Goal: Task Accomplishment & Management: Use online tool/utility

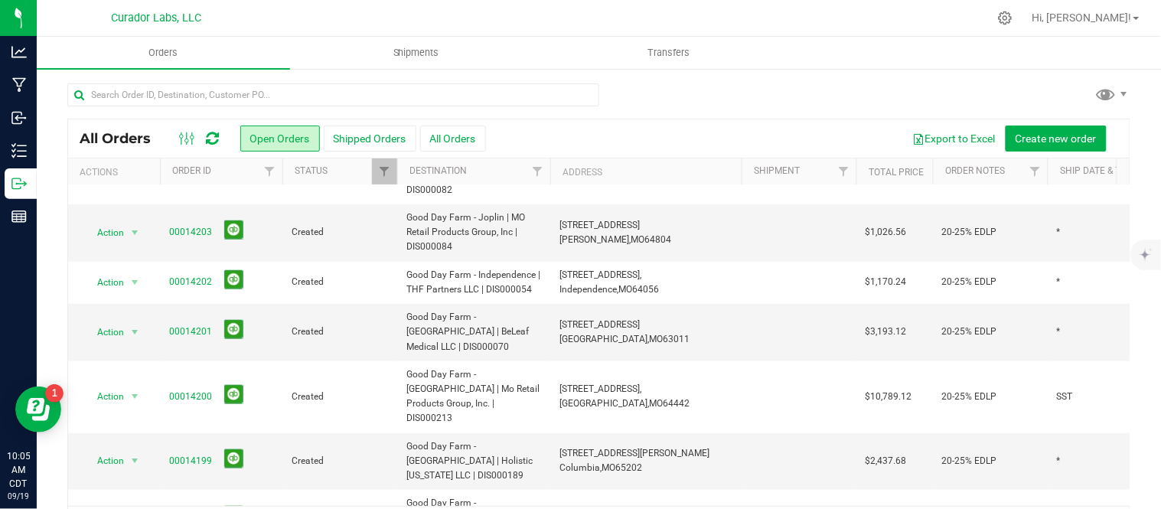
scroll to position [374, 0]
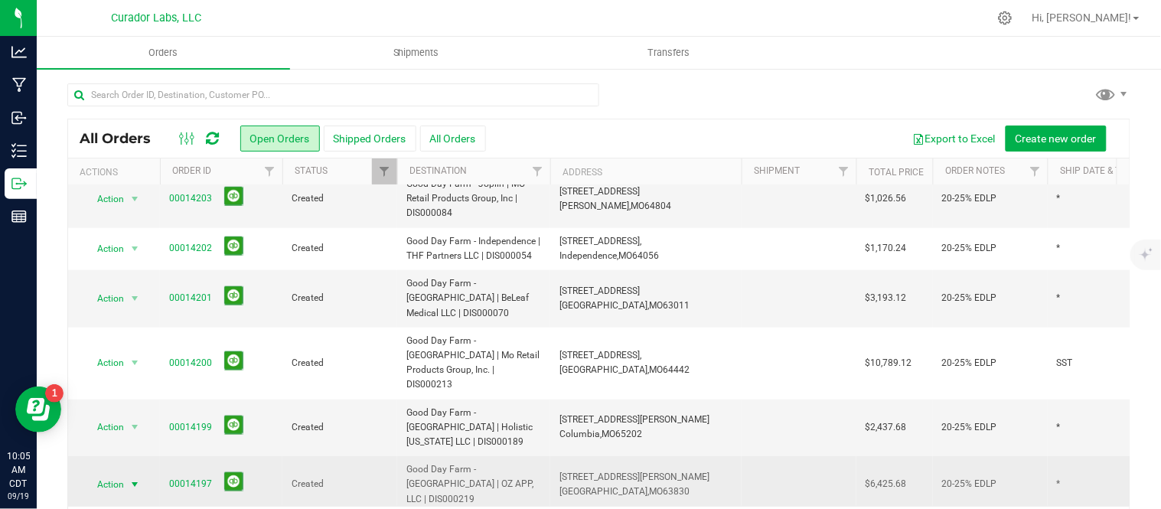
click at [117, 474] on span "Action" at bounding box center [103, 484] width 41 height 21
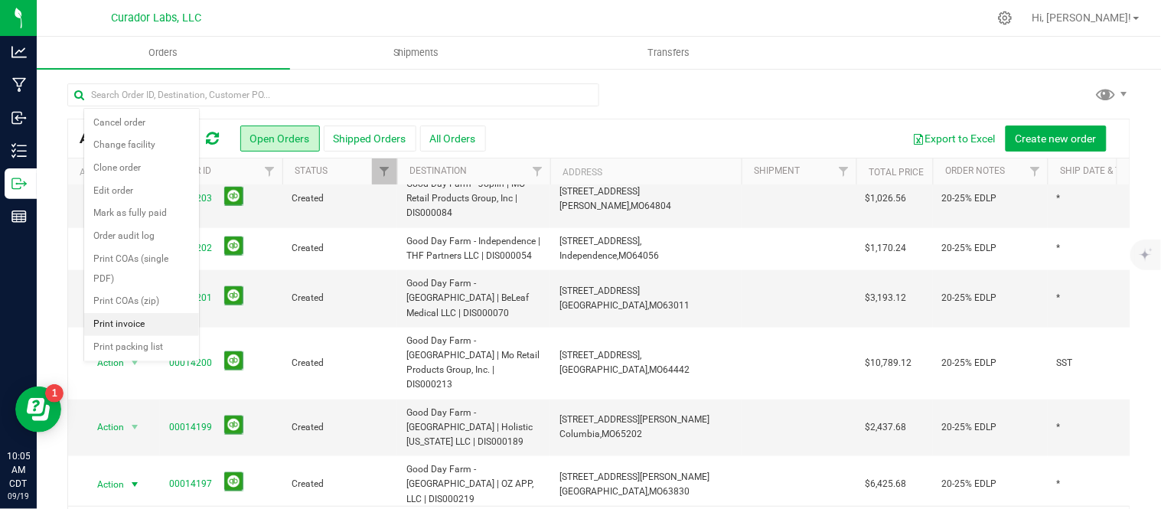
click at [130, 322] on li "Print invoice" at bounding box center [141, 324] width 115 height 23
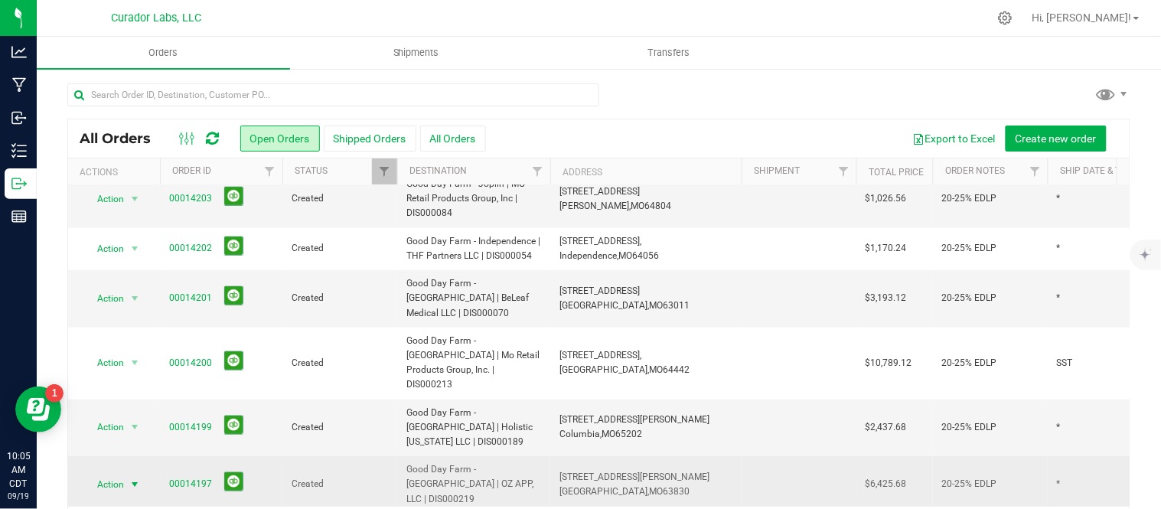
click at [132, 479] on span "select" at bounding box center [135, 485] width 12 height 12
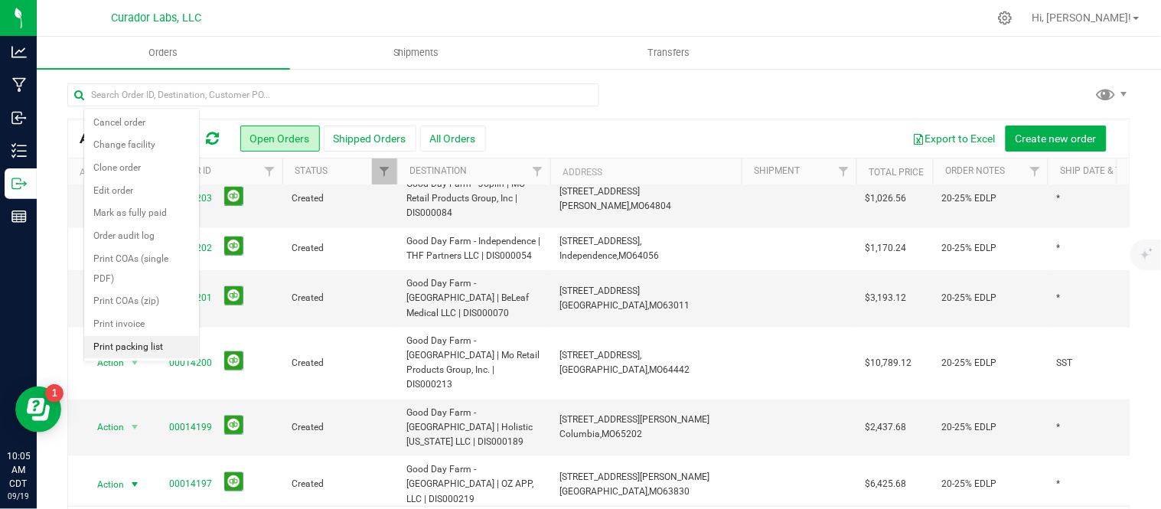
click at [123, 348] on li "Print packing list" at bounding box center [141, 347] width 115 height 23
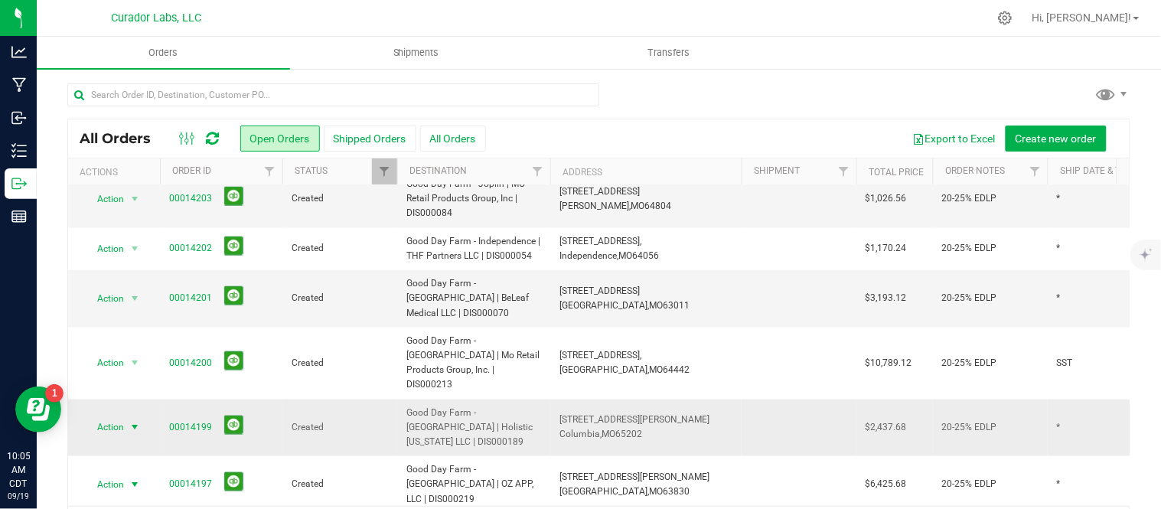
click at [118, 416] on span "Action" at bounding box center [103, 426] width 41 height 21
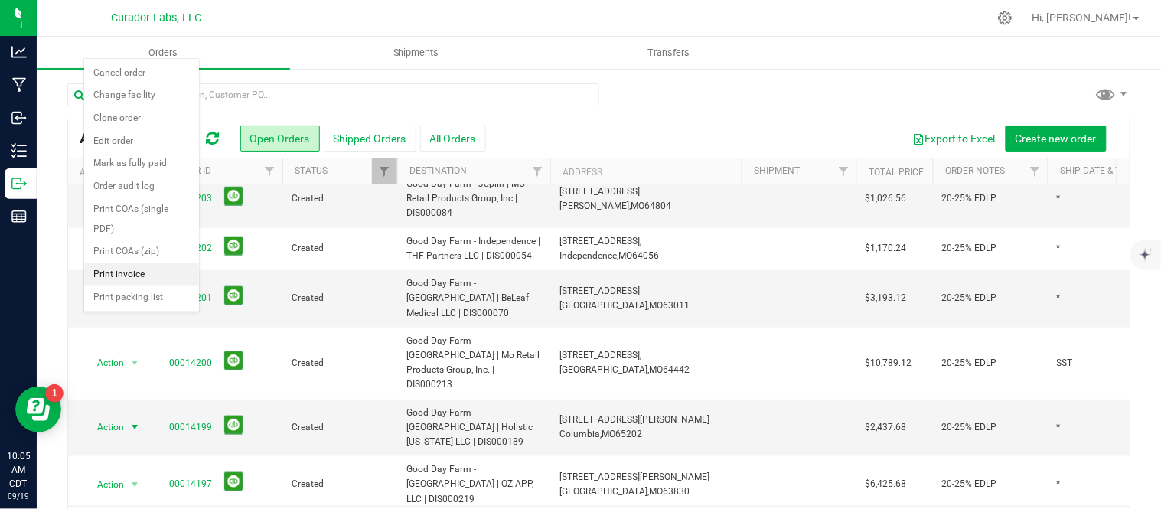
click at [130, 269] on li "Print invoice" at bounding box center [141, 274] width 115 height 23
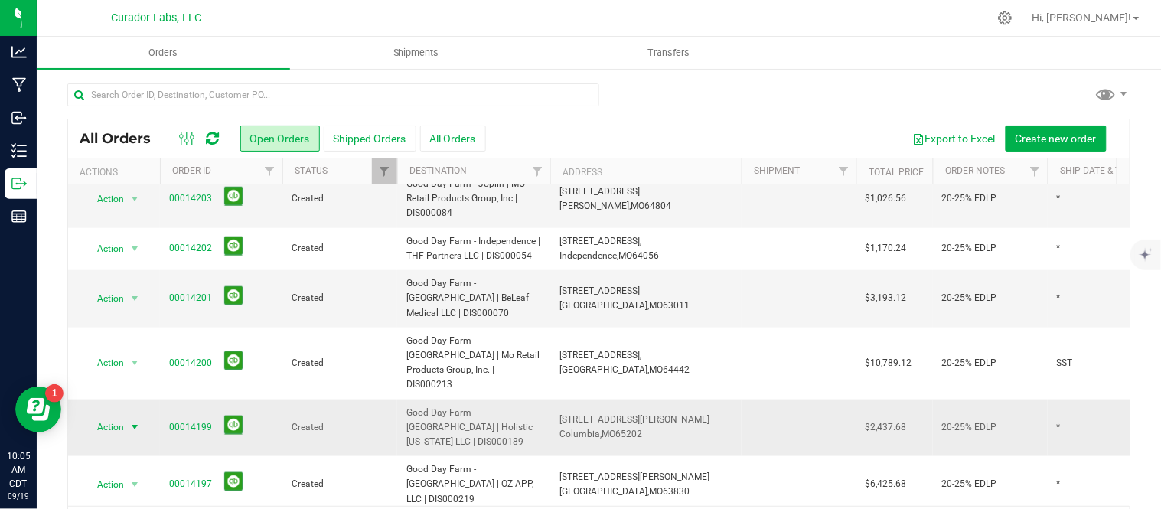
click at [140, 421] on span "select" at bounding box center [135, 427] width 12 height 12
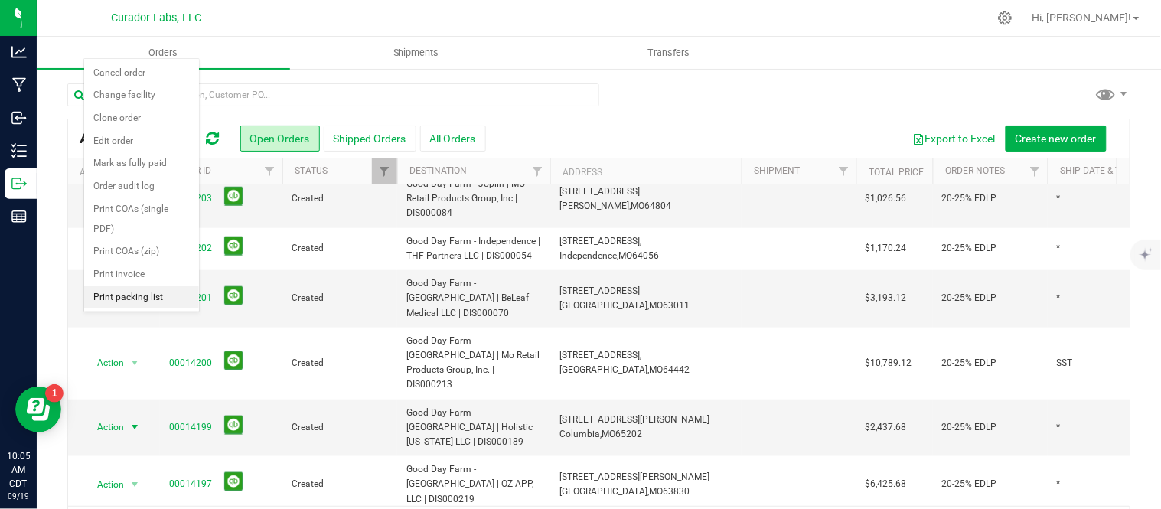
click at [139, 299] on li "Print packing list" at bounding box center [141, 297] width 115 height 23
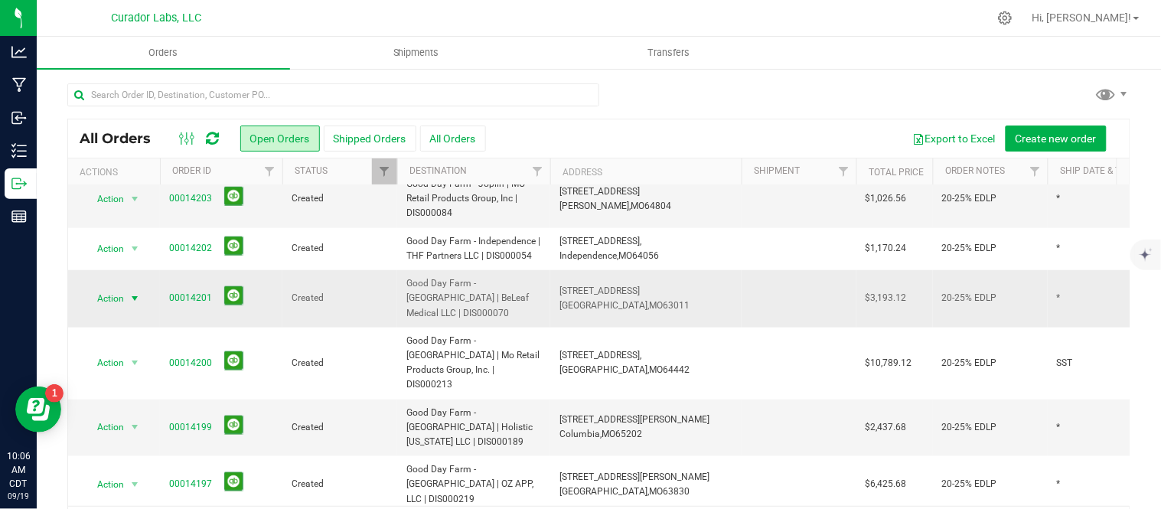
click at [103, 288] on span "Action" at bounding box center [103, 298] width 41 height 21
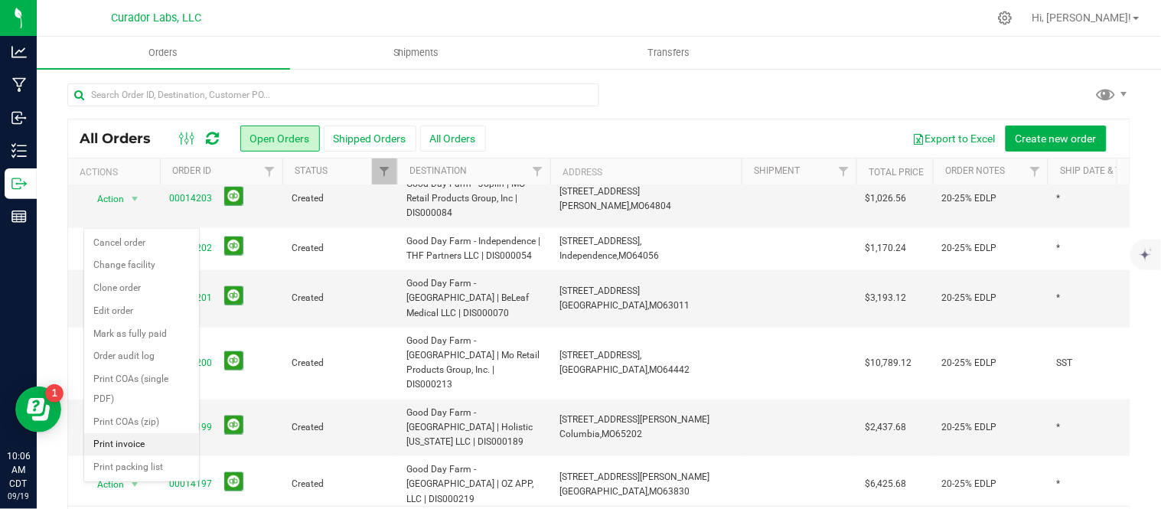
click at [154, 452] on li "Print invoice" at bounding box center [141, 444] width 115 height 23
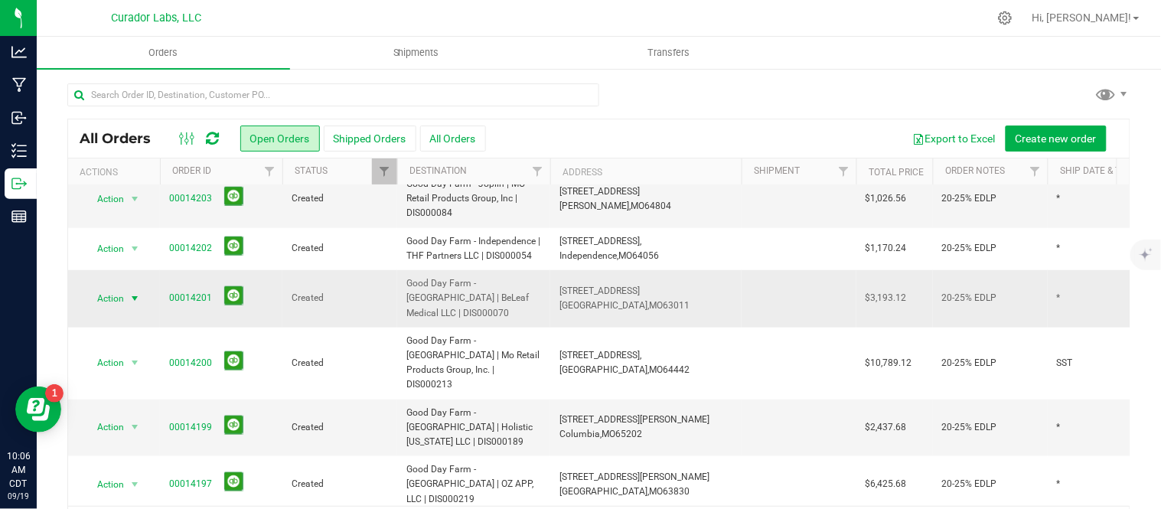
click at [133, 292] on span "select" at bounding box center [135, 298] width 12 height 12
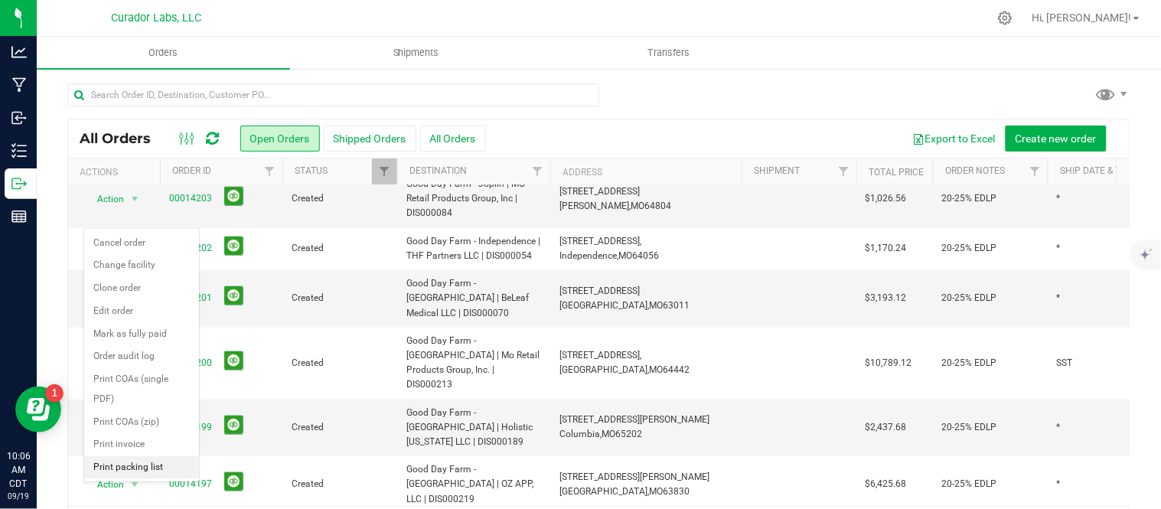
click at [162, 470] on li "Print packing list" at bounding box center [141, 467] width 115 height 23
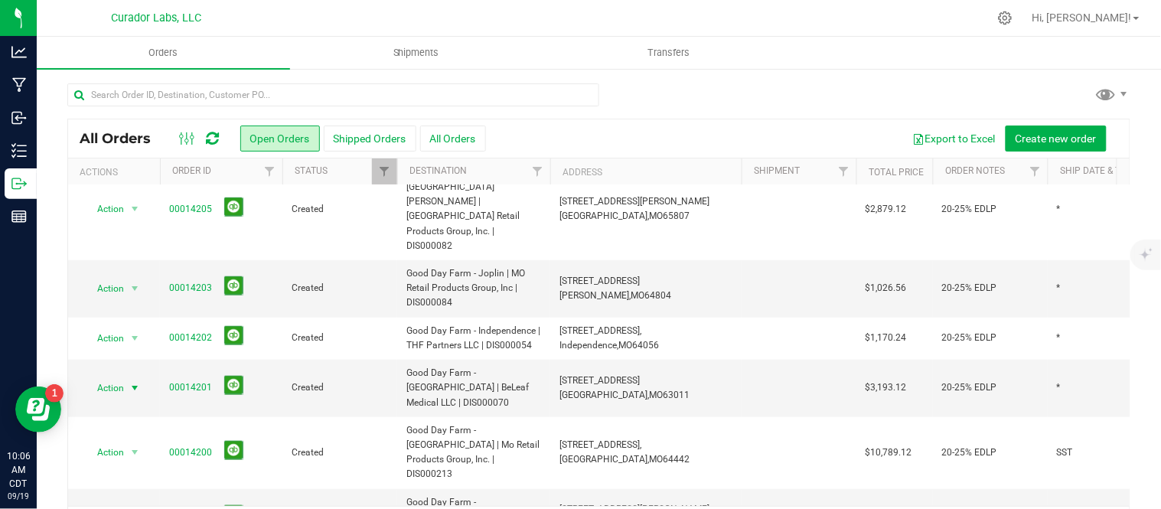
scroll to position [272, 0]
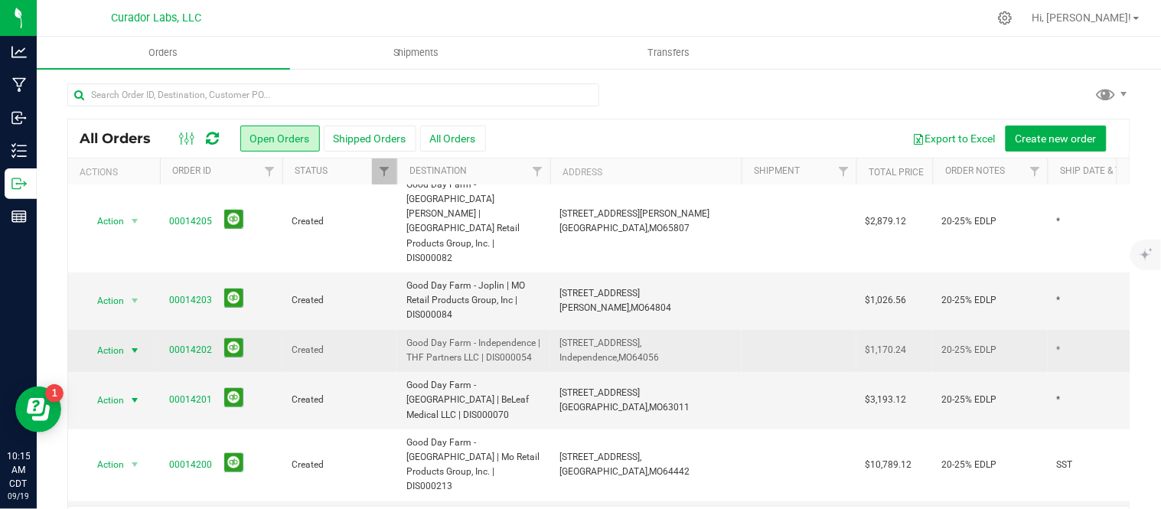
click at [96, 340] on span "Action" at bounding box center [103, 350] width 41 height 21
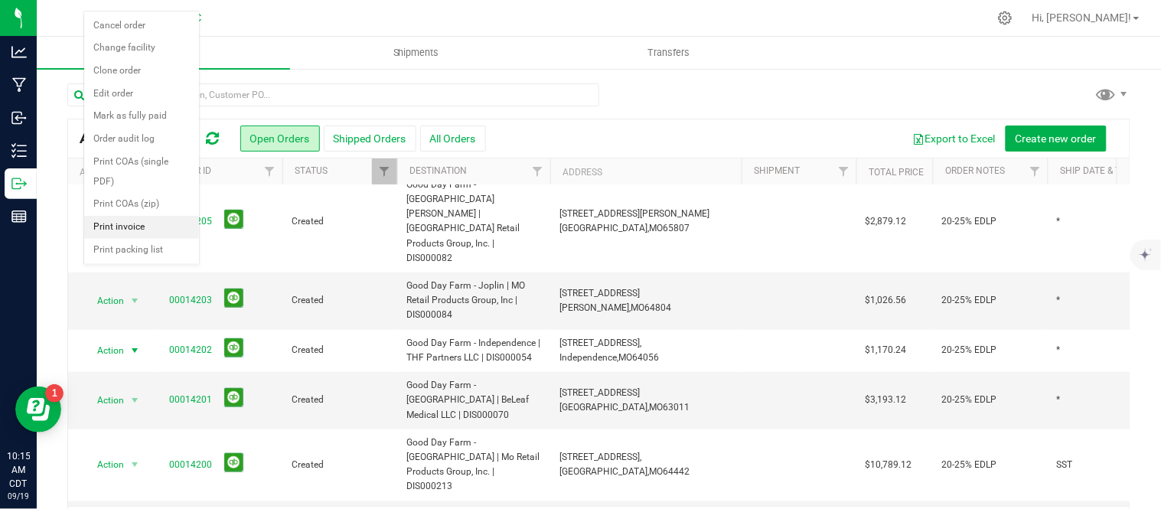
click at [120, 224] on li "Print invoice" at bounding box center [141, 227] width 115 height 23
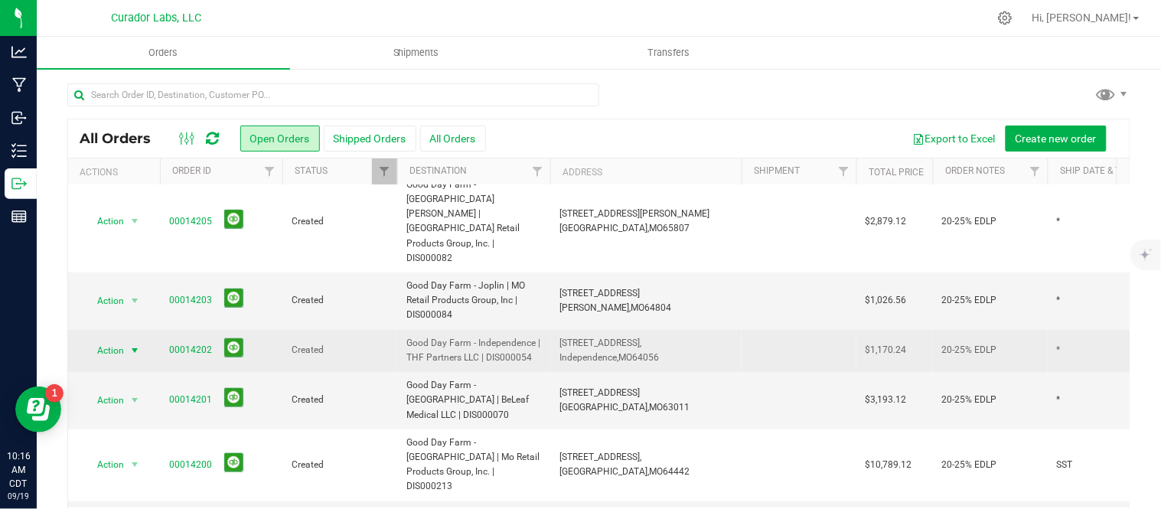
click at [132, 345] on span "select" at bounding box center [135, 351] width 12 height 12
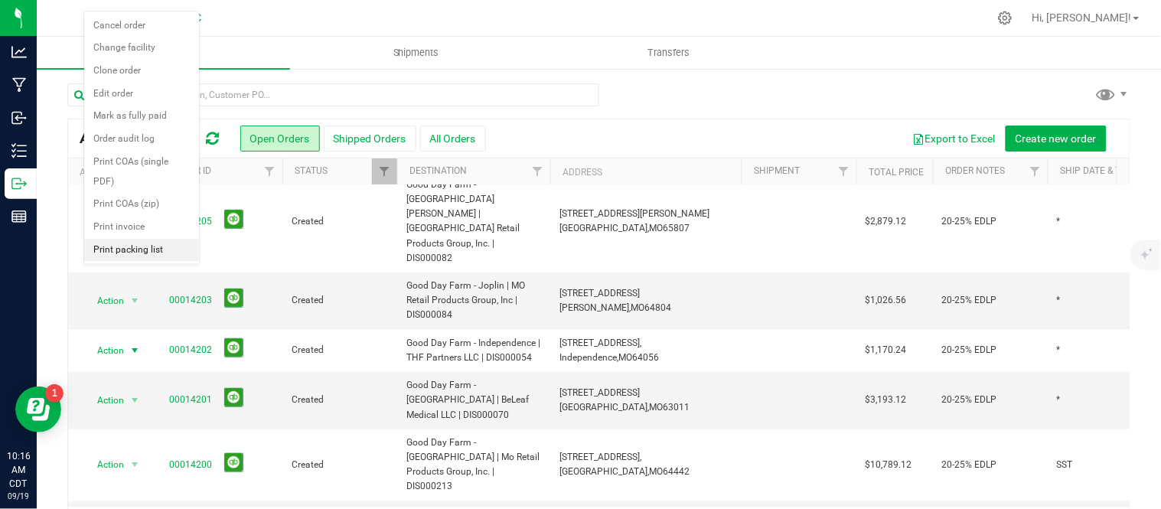
click at [142, 254] on li "Print packing list" at bounding box center [141, 250] width 115 height 23
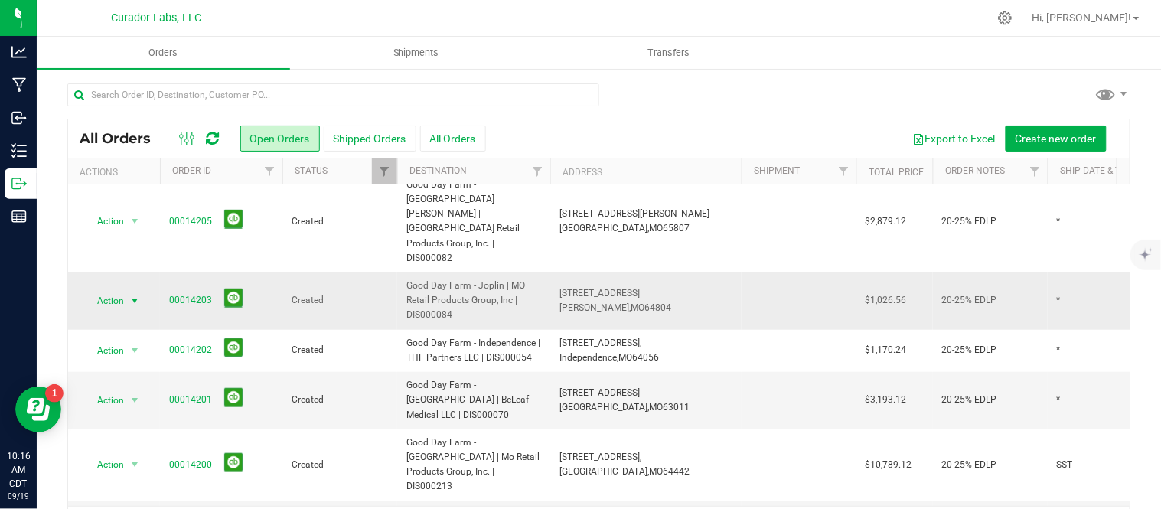
click at [126, 290] on span "select" at bounding box center [135, 300] width 19 height 21
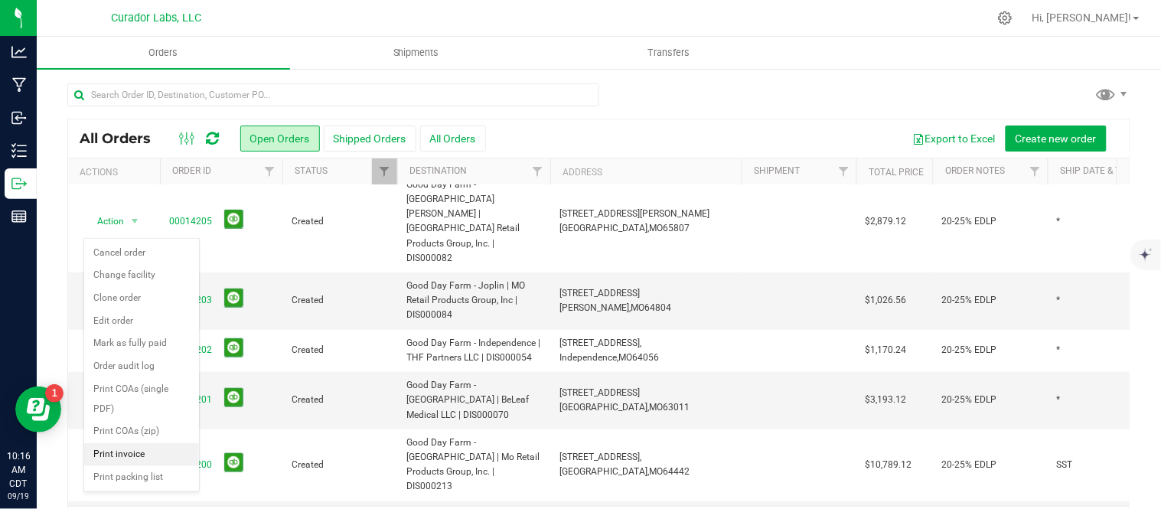
click at [138, 457] on li "Print invoice" at bounding box center [141, 454] width 115 height 23
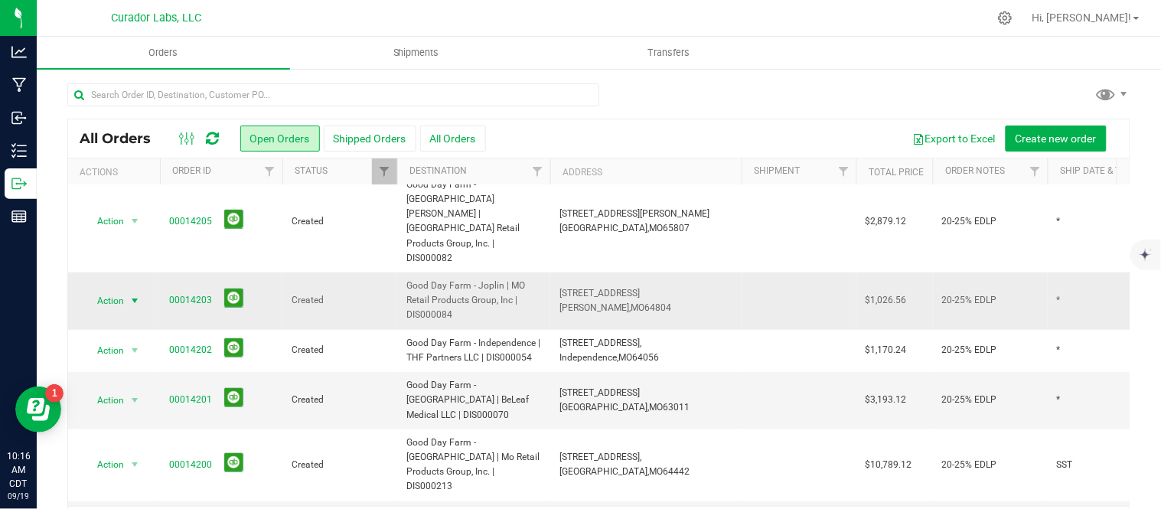
click at [129, 295] on span "select" at bounding box center [135, 301] width 12 height 12
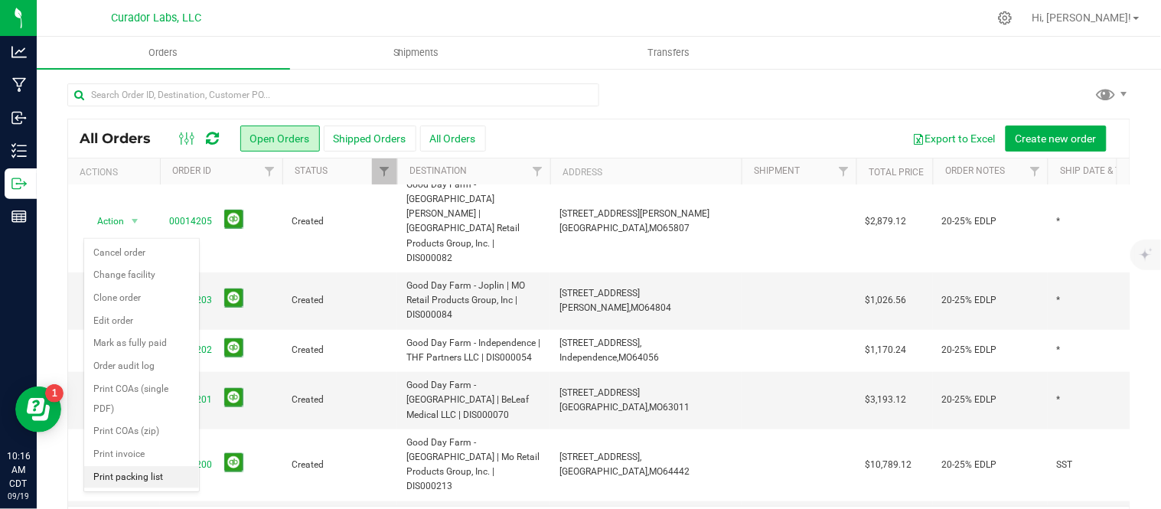
click at [134, 475] on li "Print packing list" at bounding box center [141, 477] width 115 height 23
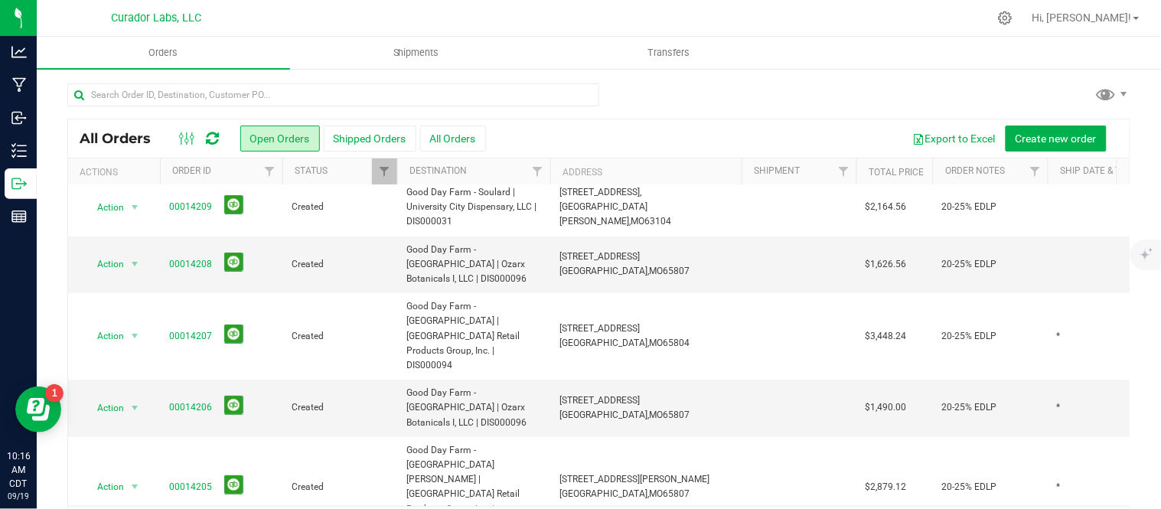
scroll to position [0, 0]
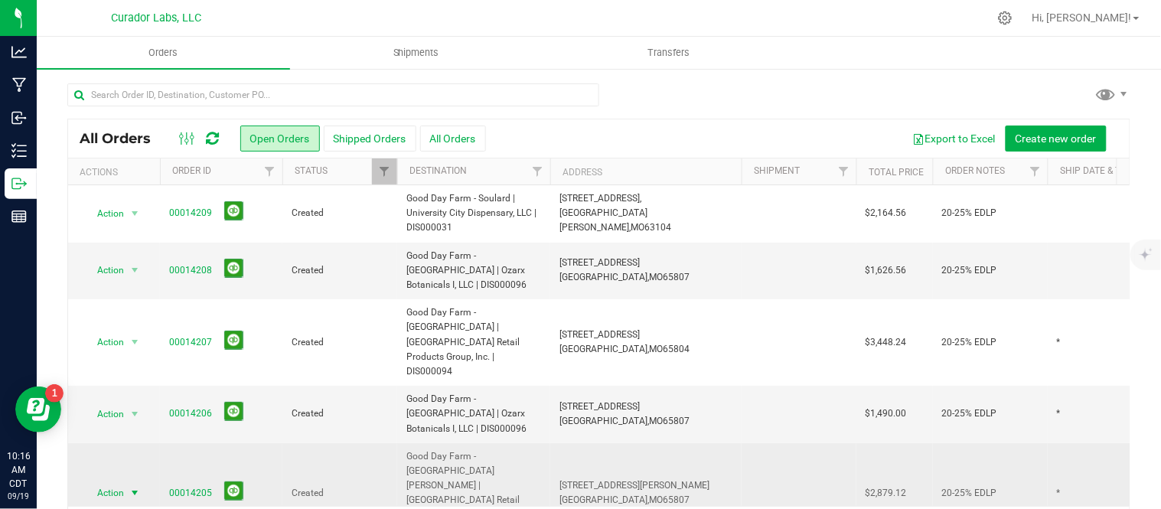
click at [129, 487] on span "select" at bounding box center [135, 493] width 12 height 12
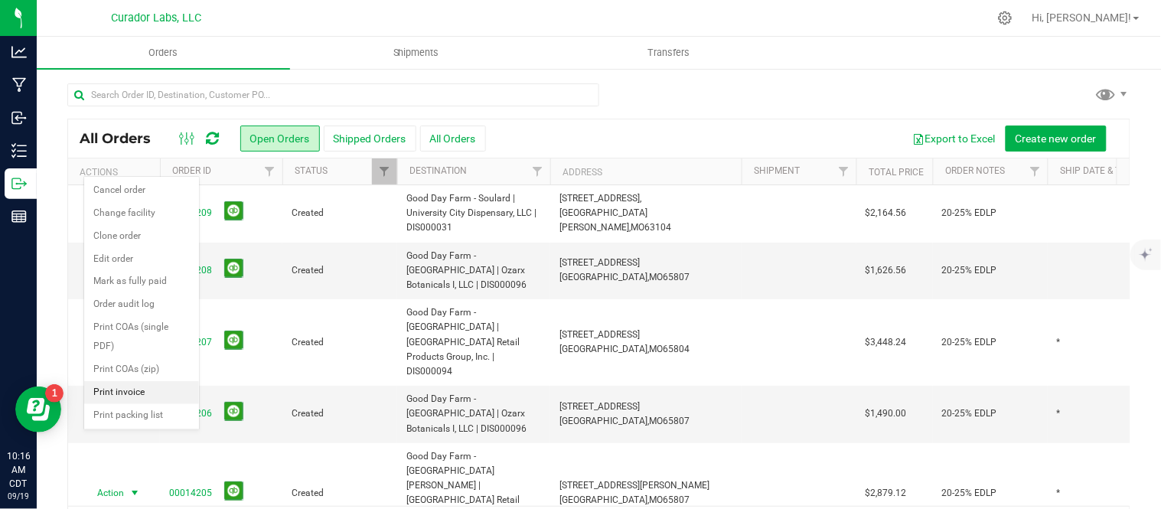
click at [139, 393] on li "Print invoice" at bounding box center [141, 392] width 115 height 23
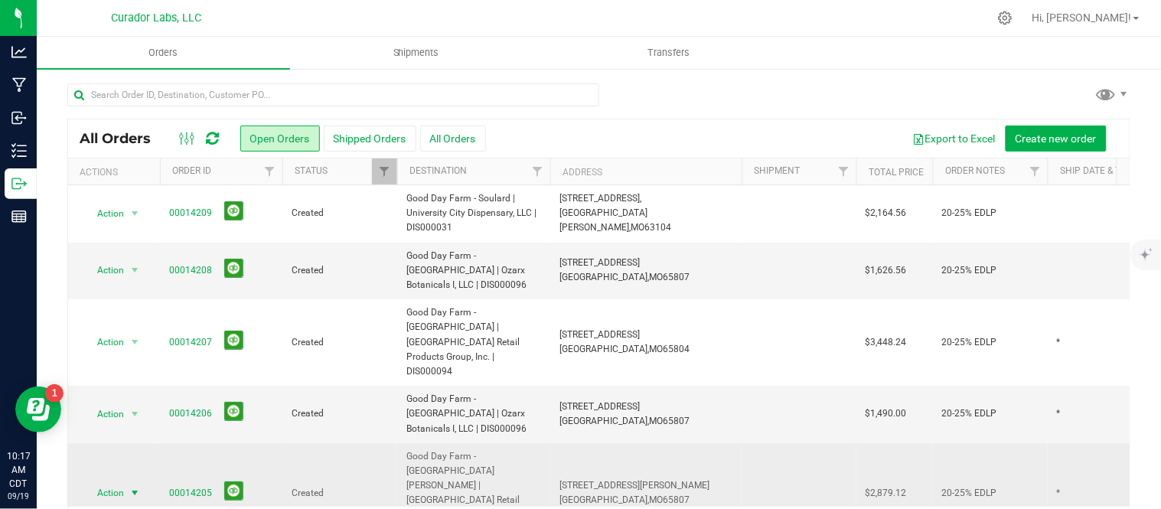
click at [123, 482] on span "Action" at bounding box center [103, 492] width 41 height 21
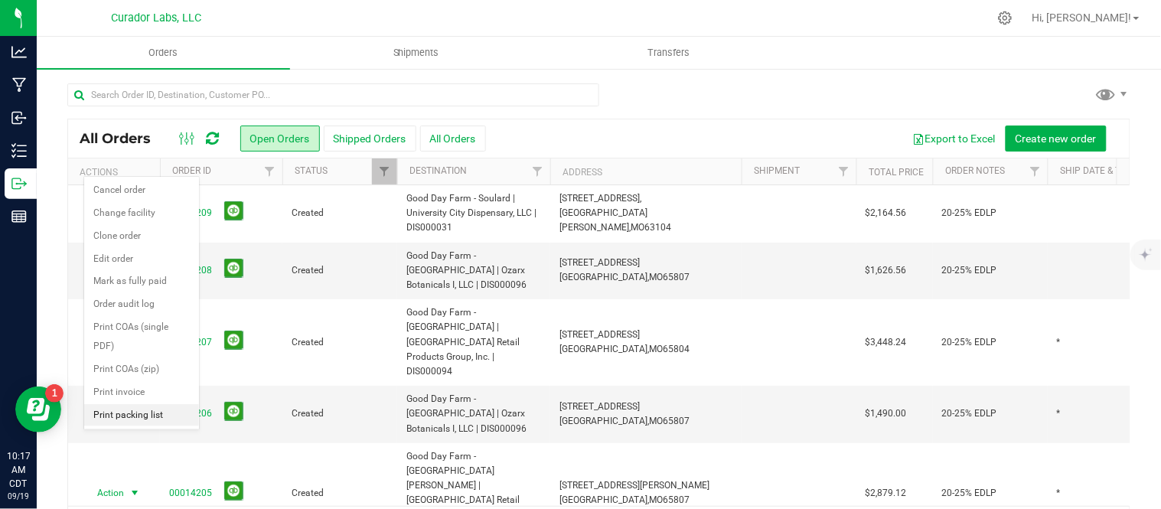
click at [130, 413] on li "Print packing list" at bounding box center [141, 415] width 115 height 23
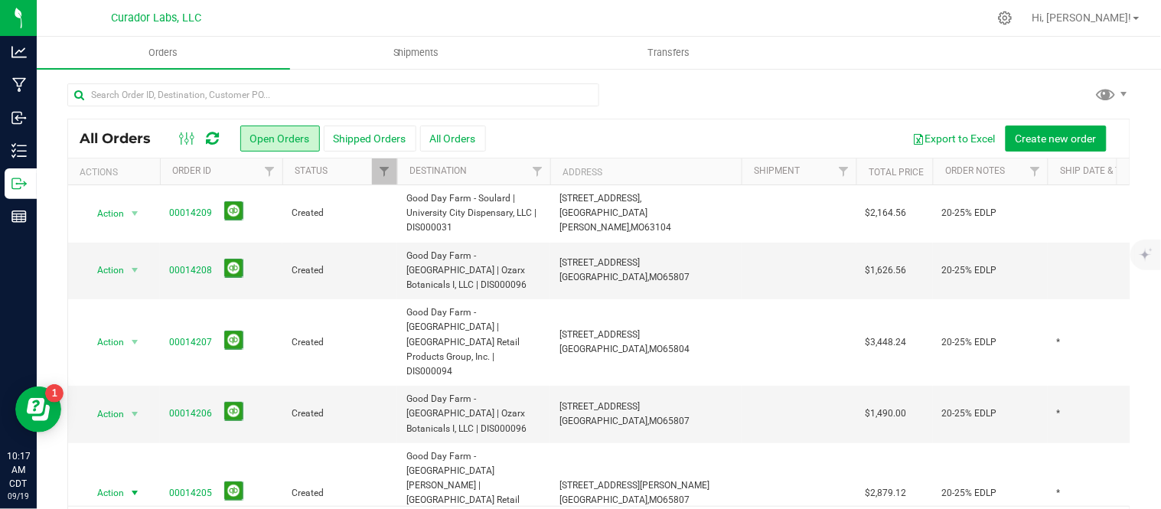
click at [211, 142] on icon at bounding box center [213, 138] width 13 height 15
click at [123, 403] on span "Action" at bounding box center [103, 413] width 41 height 21
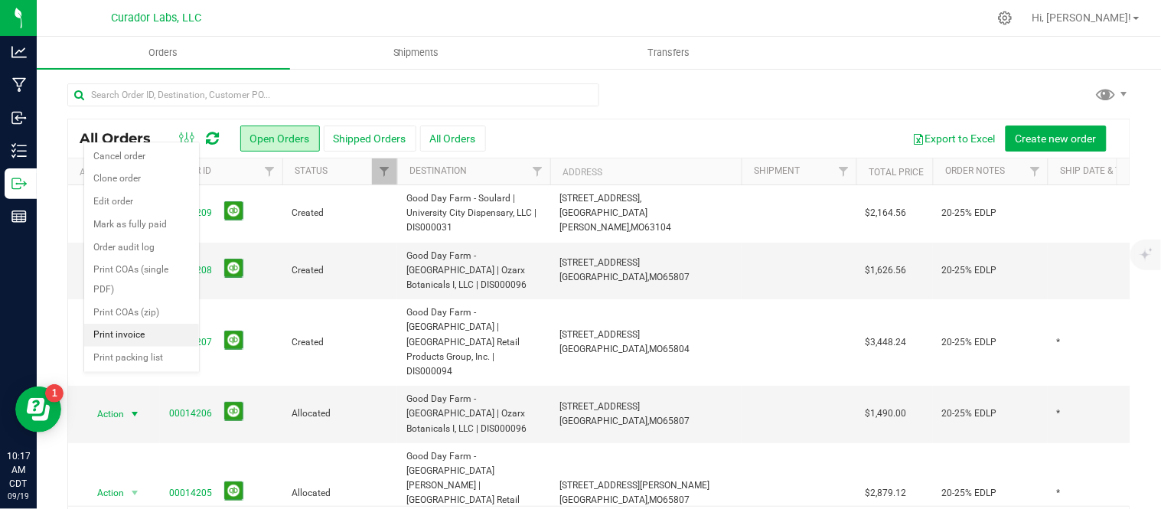
click at [135, 340] on li "Print invoice" at bounding box center [141, 335] width 115 height 23
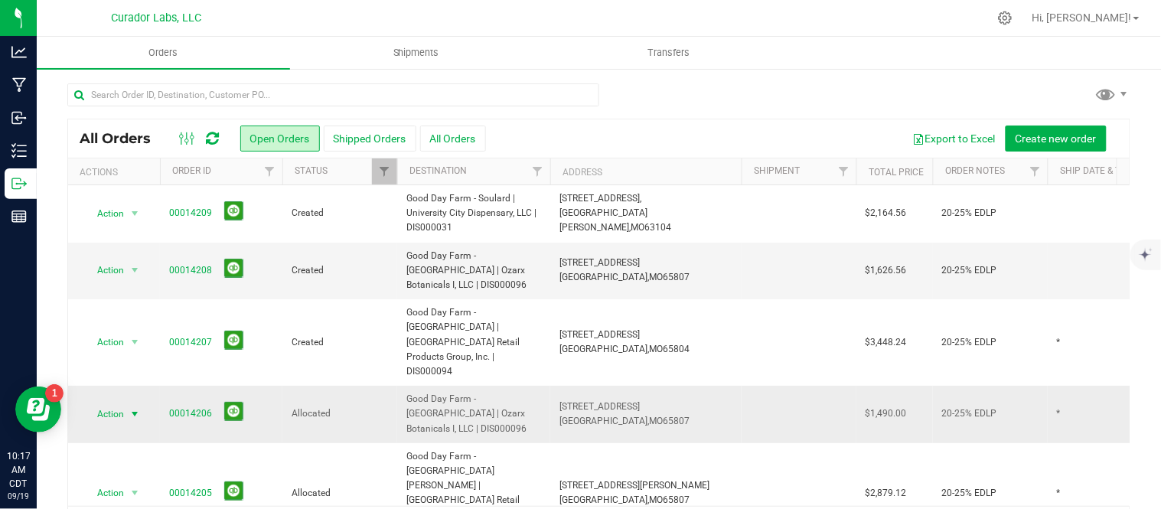
click at [129, 408] on span "select" at bounding box center [135, 414] width 12 height 12
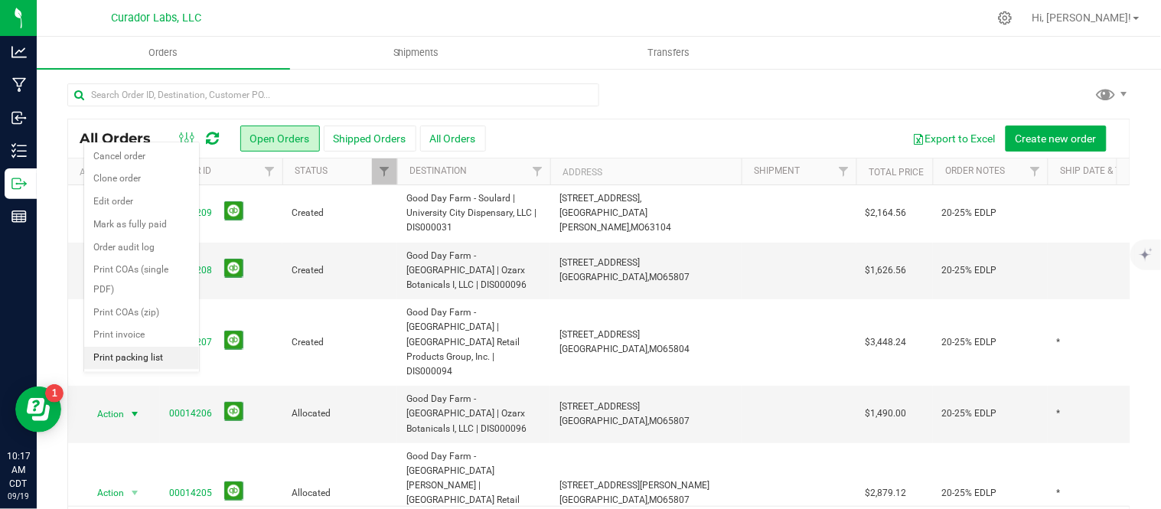
click at [131, 364] on li "Print packing list" at bounding box center [141, 358] width 115 height 23
